Goal: Task Accomplishment & Management: Use online tool/utility

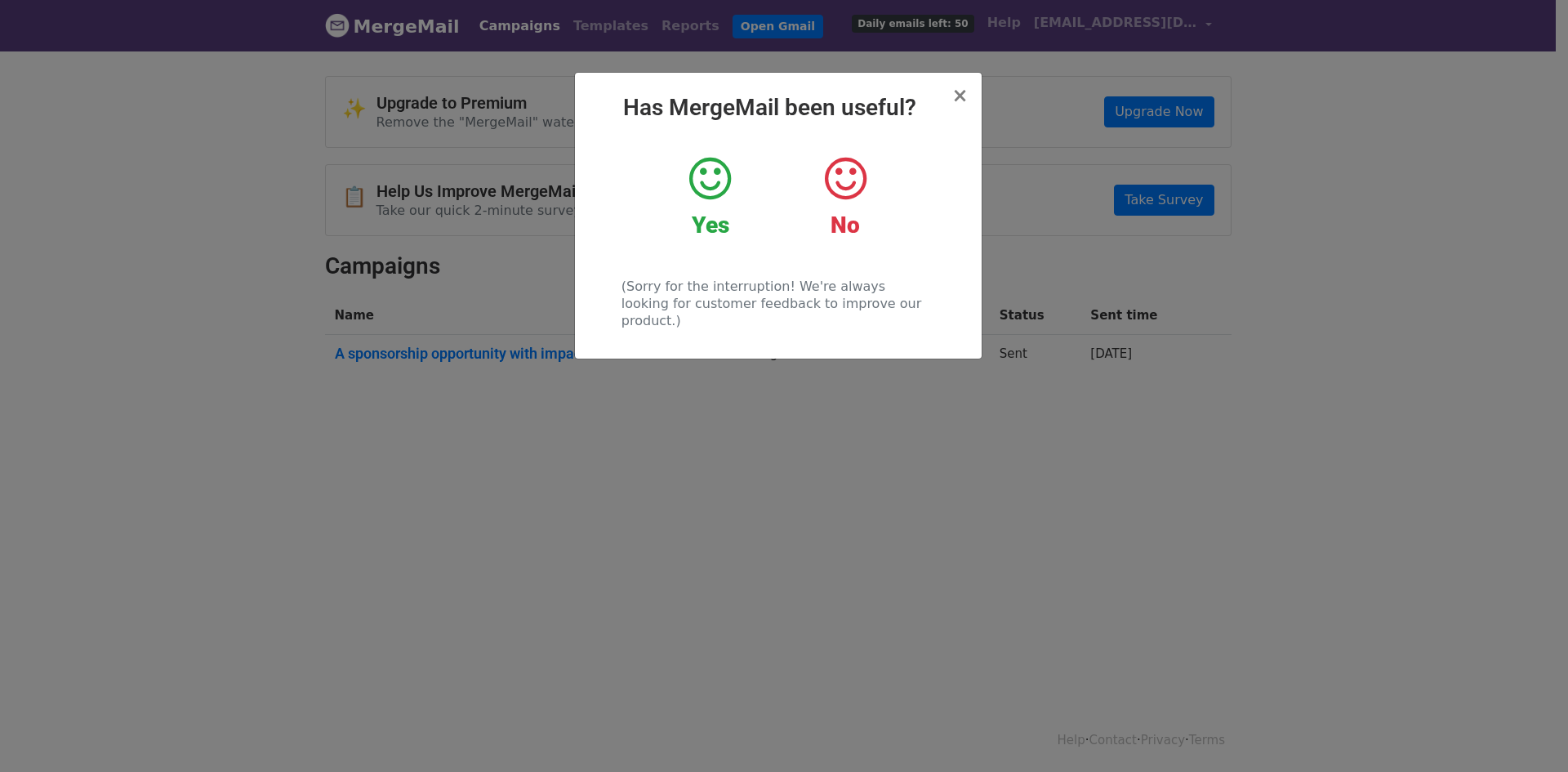
click at [699, 197] on icon at bounding box center [709, 179] width 42 height 49
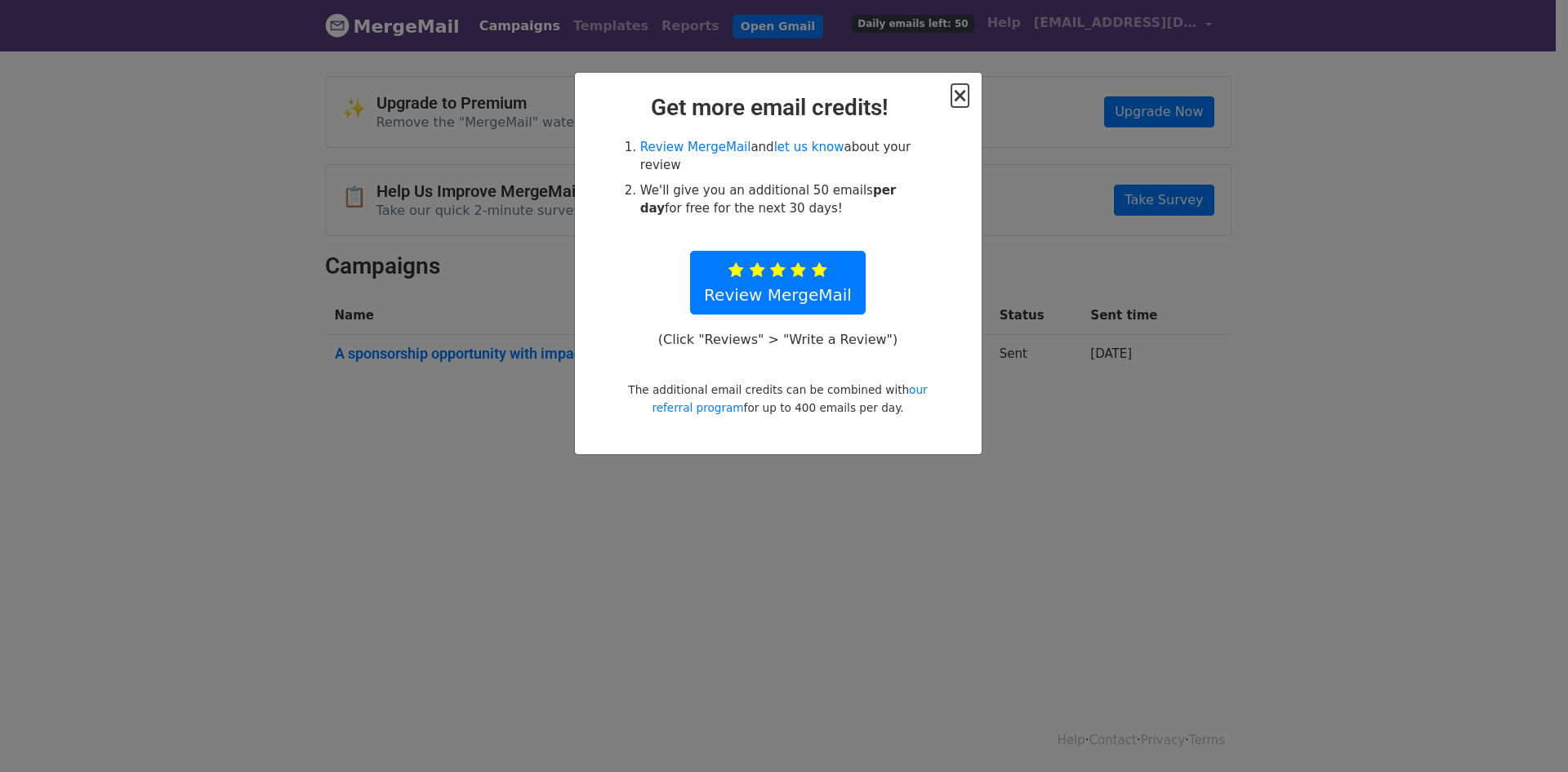
click at [963, 98] on span "×" at bounding box center [959, 95] width 16 height 23
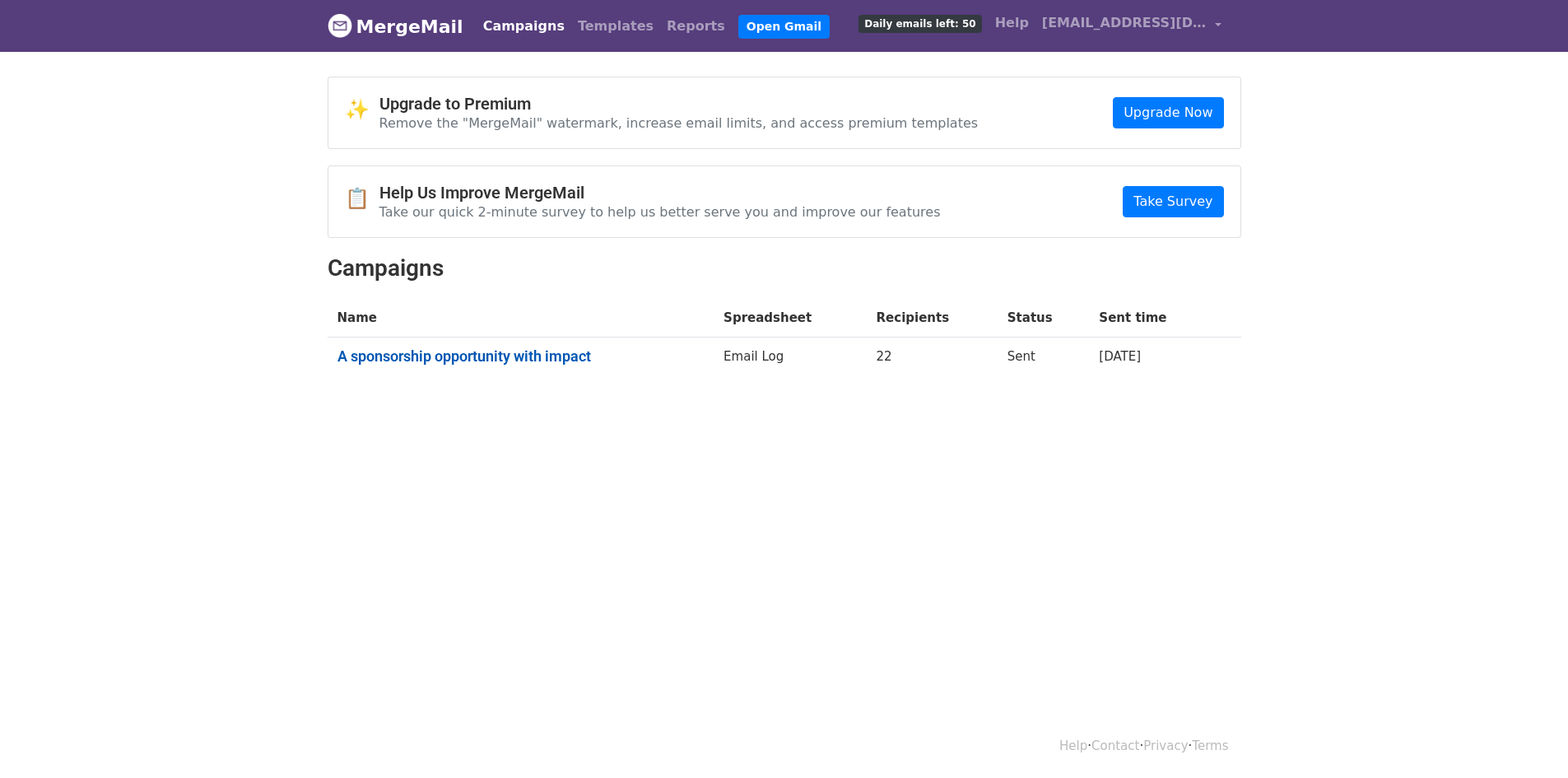
click at [489, 355] on link "A sponsorship opportunity with impact" at bounding box center [521, 356] width 367 height 18
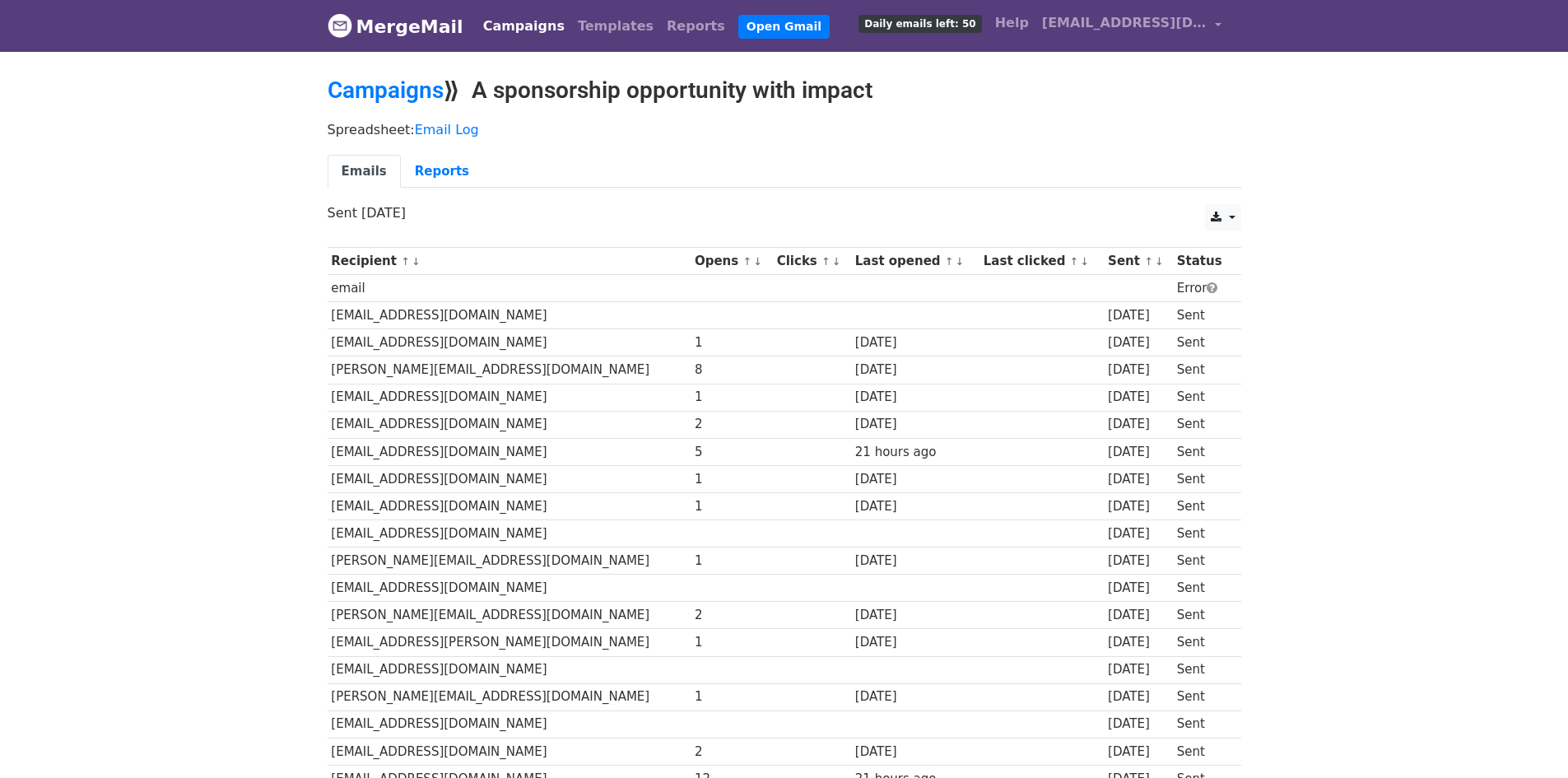
click at [372, 168] on link "Emails" at bounding box center [364, 171] width 74 height 33
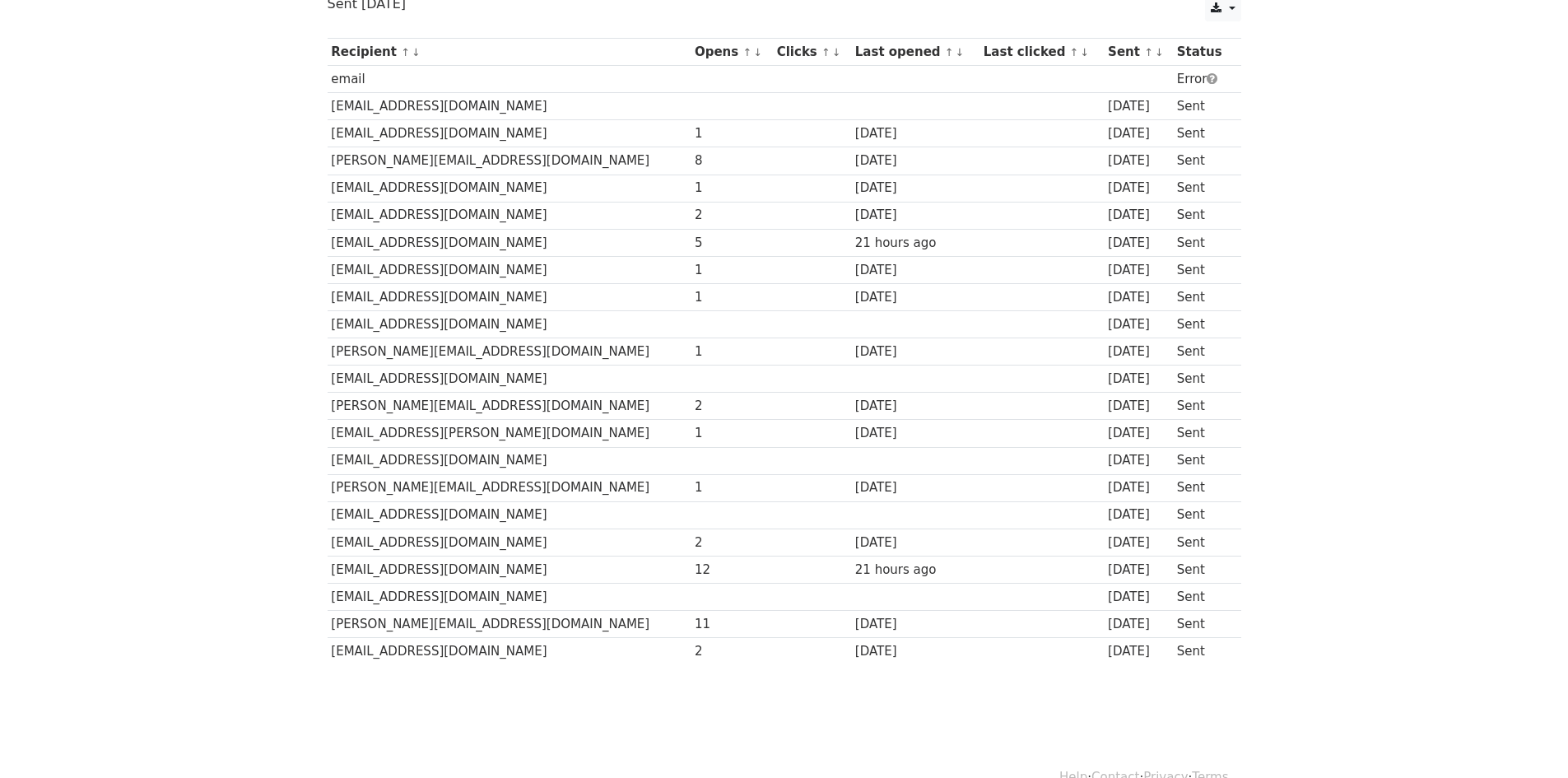
scroll to position [242, 0]
